Goal: Navigation & Orientation: Find specific page/section

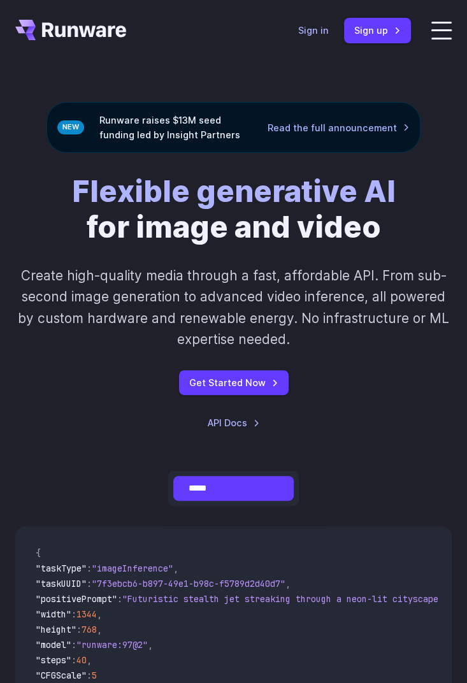
click at [317, 33] on link "Sign in" at bounding box center [313, 30] width 31 height 15
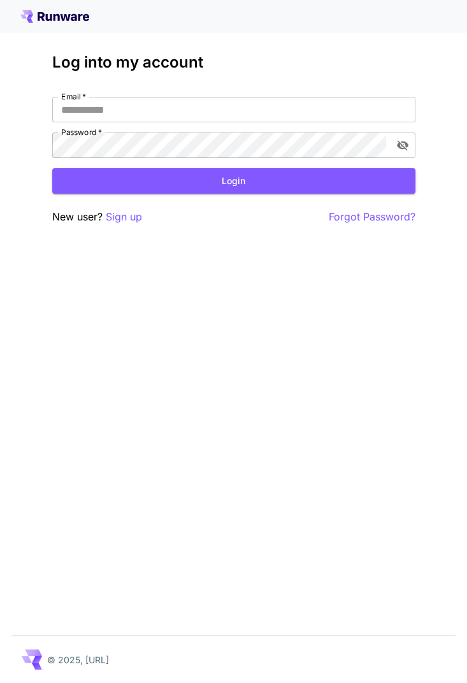
click at [343, 106] on input "Email   *" at bounding box center [233, 109] width 363 height 25
type input "**********"
click button "Login" at bounding box center [233, 181] width 363 height 26
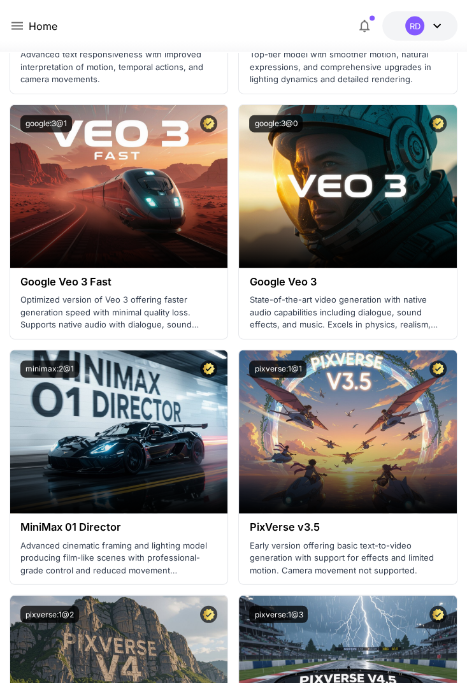
scroll to position [1627, 0]
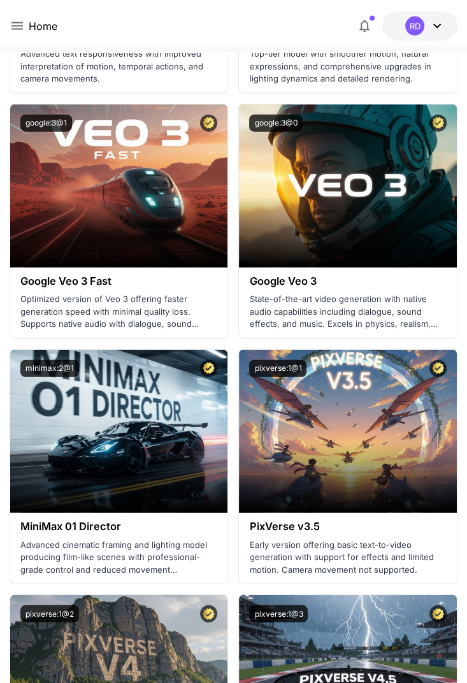
click at [150, 196] on section at bounding box center [119, 231] width 218 height 71
click at [177, 299] on p "Optimized version of Veo 3 offering faster generation speed with minimal qualit…" at bounding box center [119, 312] width 198 height 38
click at [182, 210] on section at bounding box center [119, 231] width 218 height 71
click at [211, 120] on icon "Certified Model – Vetted for best performance and includes a commercial license." at bounding box center [209, 122] width 12 height 11
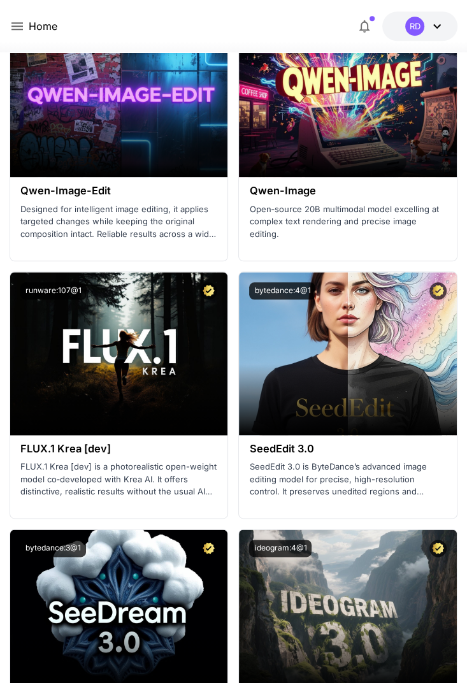
scroll to position [3283, 0]
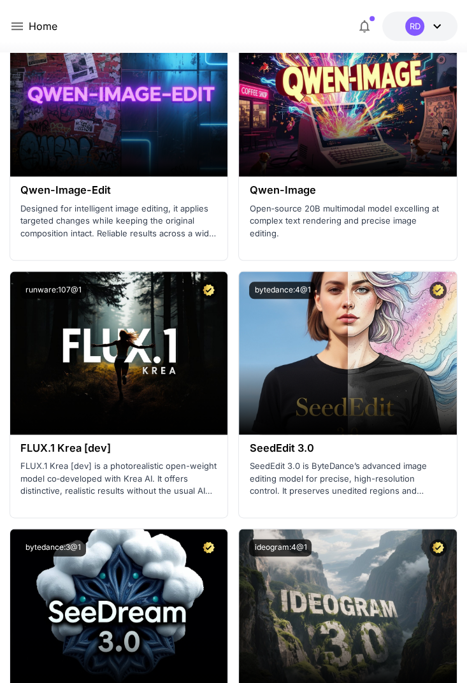
click at [176, 461] on p "FLUX.1 Krea [dev] is a photorealistic open-weight model co‑developed with Krea …" at bounding box center [119, 479] width 198 height 38
click at [177, 465] on p "FLUX.1 Krea [dev] is a photorealistic open-weight model co‑developed with Krea …" at bounding box center [119, 479] width 198 height 38
